Goal: Obtain resource: Download file/media

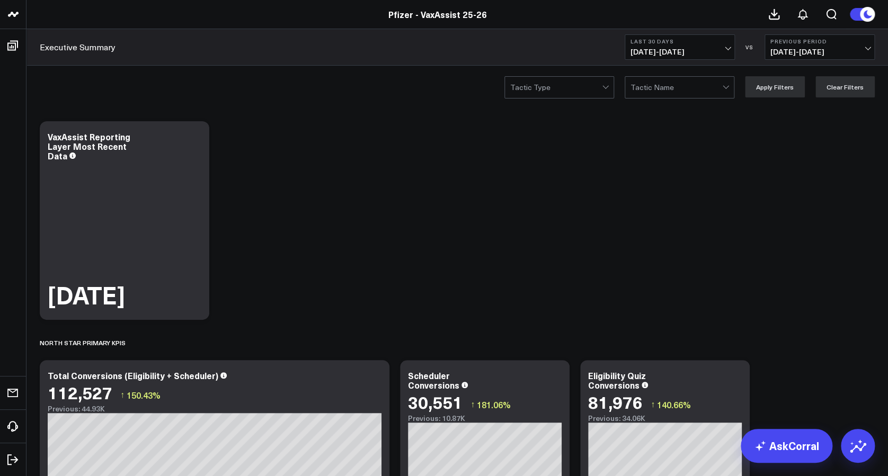
click at [861, 47] on button "Previous Period [DATE] - [DATE]" at bounding box center [819, 46] width 110 height 25
click at [805, 137] on link "No Comparison" at bounding box center [819, 132] width 109 height 20
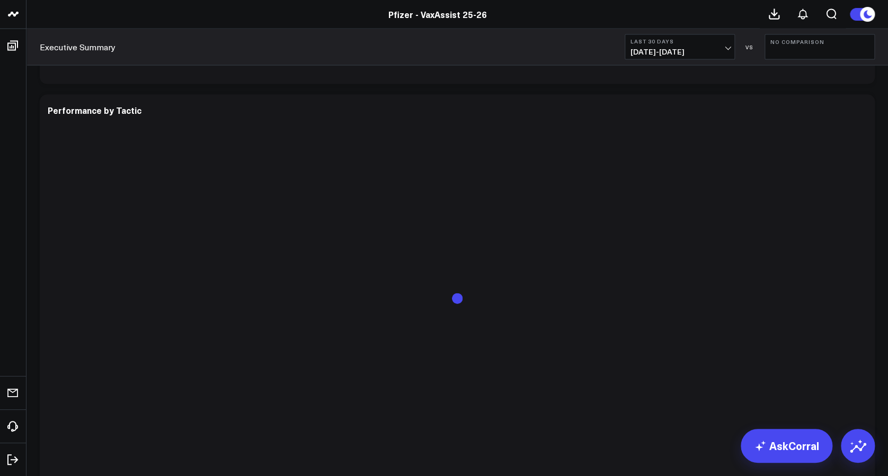
scroll to position [3089, 0]
click at [861, 97] on icon at bounding box center [860, 97] width 13 height 13
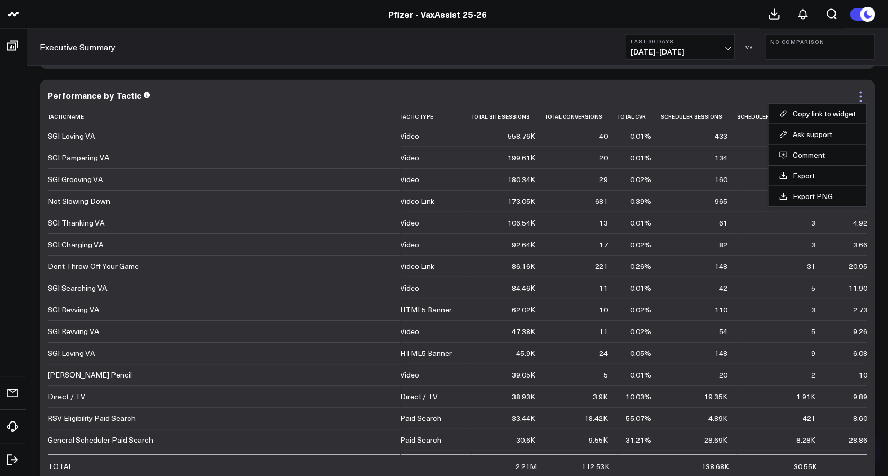
click at [859, 91] on icon at bounding box center [860, 97] width 13 height 13
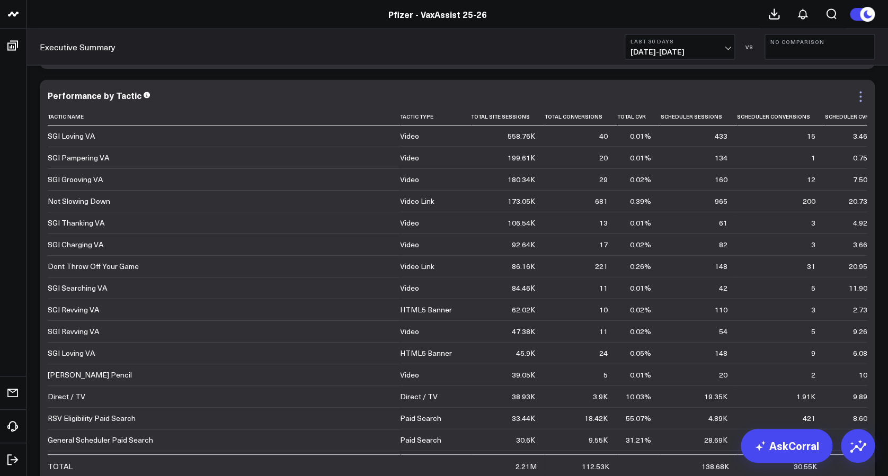
click at [859, 91] on icon at bounding box center [860, 97] width 13 height 13
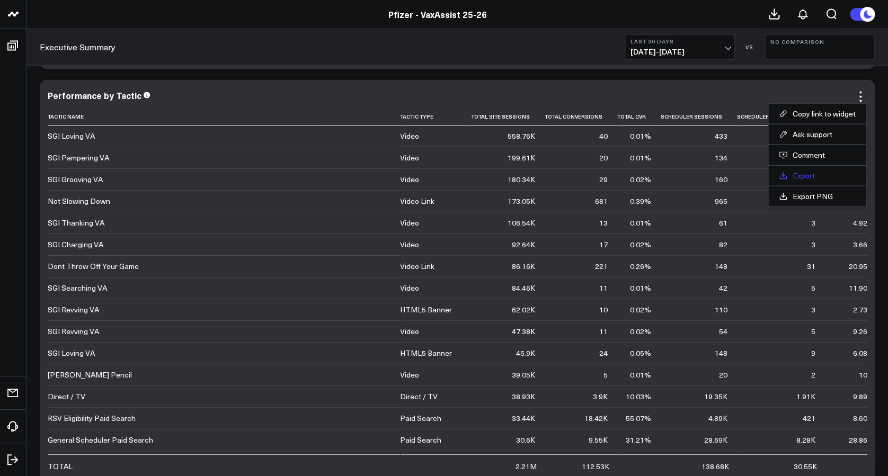
click at [801, 177] on link "Export" at bounding box center [817, 176] width 77 height 10
